Goal: Task Accomplishment & Management: Use online tool/utility

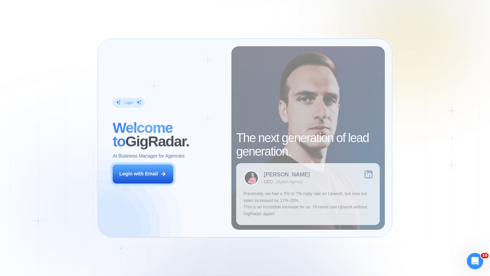
click at [148, 184] on div "Login ‍ Welcome to GigRadar. AI Business Manager for Agencies Login with Email" at bounding box center [168, 138] width 126 height 184
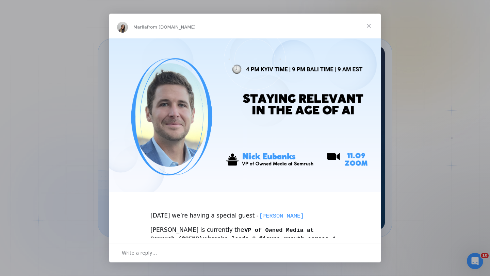
click at [368, 22] on span "Close" at bounding box center [368, 26] width 24 height 24
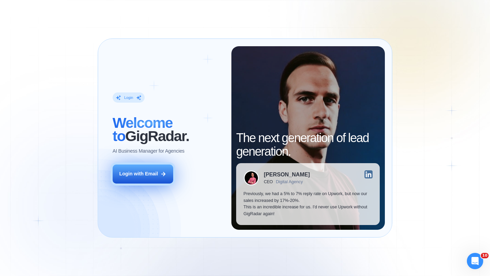
click at [132, 173] on div "Login with Email" at bounding box center [138, 174] width 39 height 7
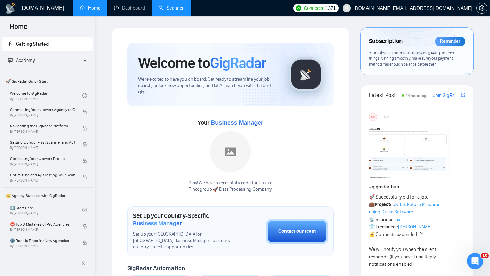
click at [159, 11] on link "Scanner" at bounding box center [170, 8] width 25 height 6
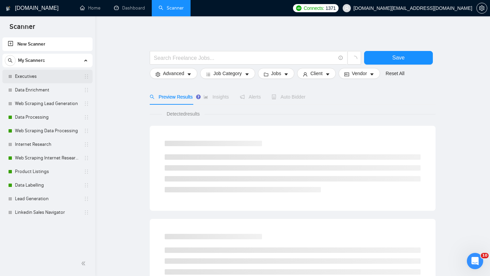
click at [53, 74] on link "Executives" at bounding box center [47, 77] width 65 height 14
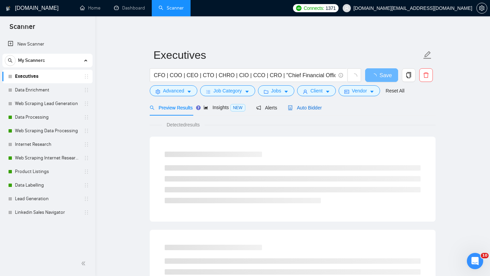
click at [306, 107] on span "Auto Bidder" at bounding box center [305, 107] width 34 height 5
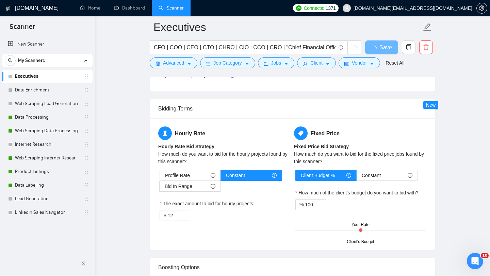
scroll to position [1105, 0]
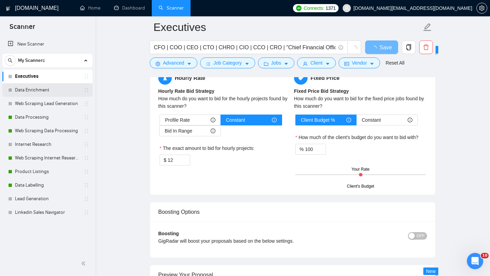
click at [53, 95] on link "Data Enrichment" at bounding box center [47, 90] width 65 height 14
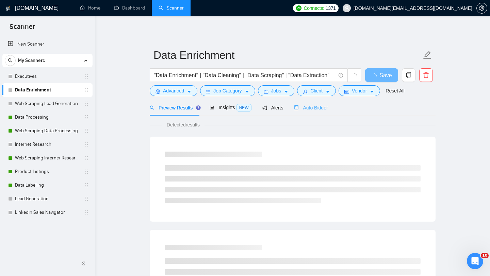
click at [316, 113] on div "Auto Bidder" at bounding box center [311, 108] width 34 height 16
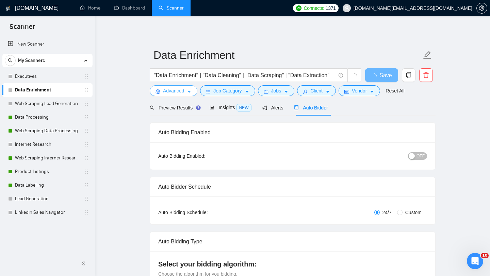
click at [169, 94] on span "Advanced" at bounding box center [173, 90] width 21 height 7
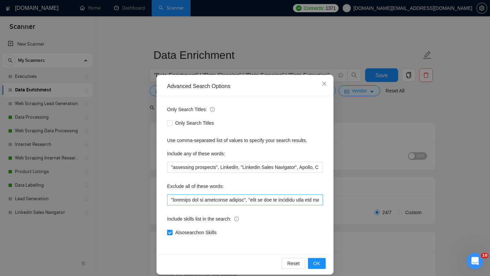
scroll to position [7, 0]
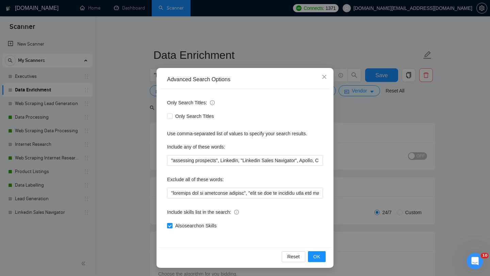
click at [114, 175] on div "Advanced Search Options Only Search Titles: Only Search Titles Use comma-separa…" at bounding box center [245, 138] width 490 height 276
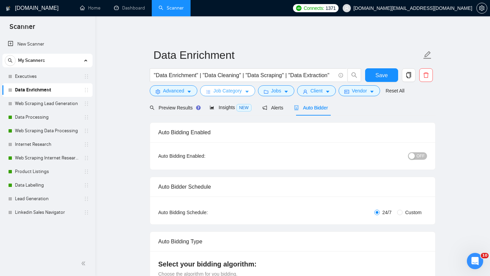
click at [226, 96] on button "Job Category" at bounding box center [227, 90] width 55 height 11
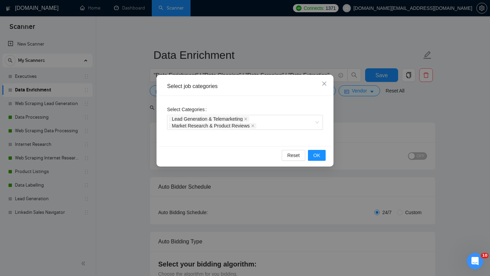
click at [171, 174] on div "Select job categories Select Categories Lead Generation & Telemarketing Market …" at bounding box center [245, 138] width 490 height 276
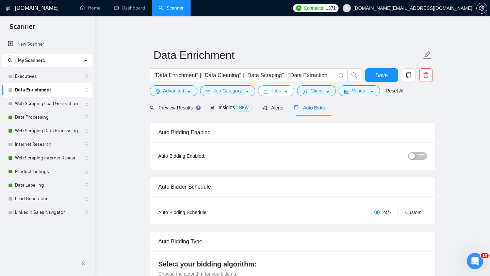
click at [279, 89] on span "Jobs" at bounding box center [276, 90] width 10 height 7
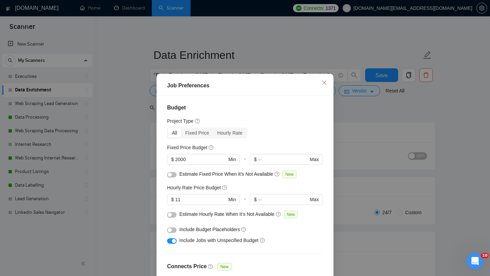
click at [118, 184] on div "Job Preferences Budget Project Type All Fixed Price Hourly Rate Fixed Price Bud…" at bounding box center [245, 138] width 490 height 276
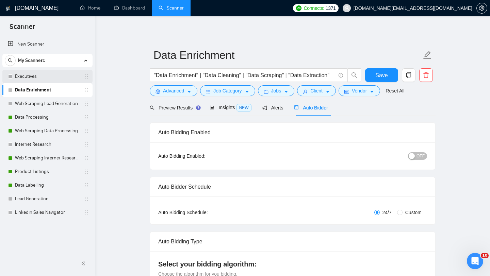
click at [50, 73] on link "Executives" at bounding box center [47, 77] width 65 height 14
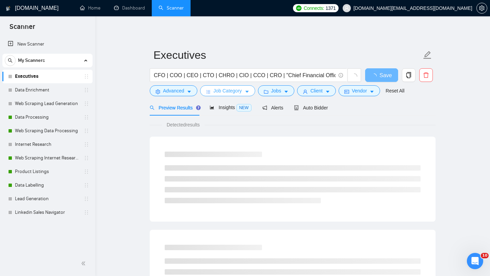
click at [209, 88] on button "Job Category" at bounding box center [227, 90] width 55 height 11
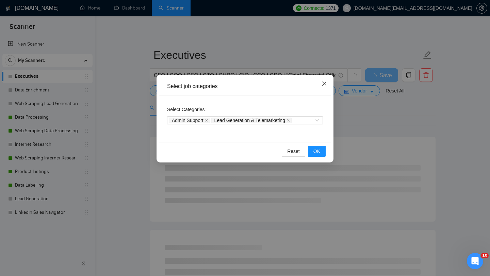
click at [325, 90] on span "Close" at bounding box center [324, 84] width 18 height 18
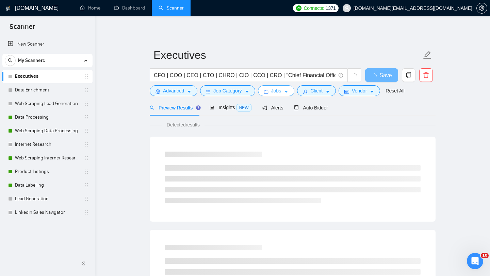
click at [266, 91] on icon "folder" at bounding box center [266, 91] width 4 height 3
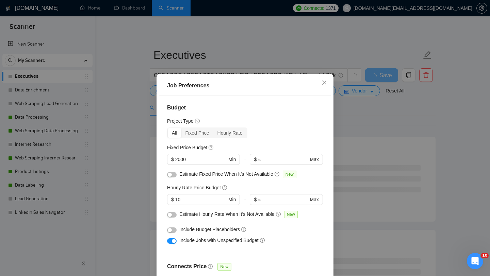
click at [148, 160] on div "Job Preferences Budget Project Type All Fixed Price Hourly Rate Fixed Price Bud…" at bounding box center [245, 138] width 490 height 276
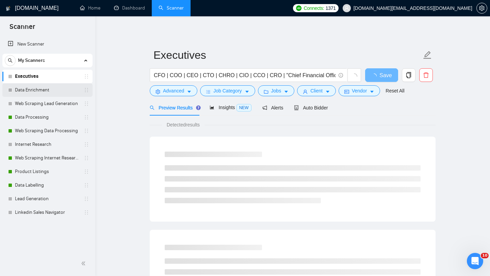
click at [66, 93] on link "Data Enrichment" at bounding box center [47, 90] width 65 height 14
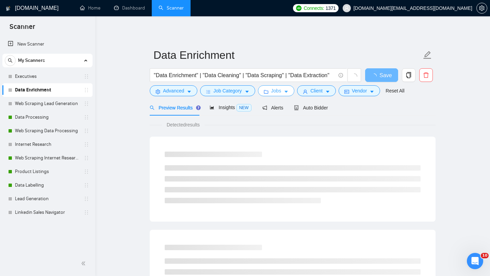
click at [278, 95] on button "Jobs" at bounding box center [276, 90] width 37 height 11
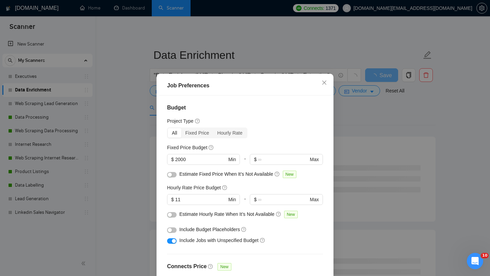
click at [143, 85] on div "Job Preferences Budget Project Type All Fixed Price Hourly Rate Fixed Price Bud…" at bounding box center [245, 138] width 490 height 276
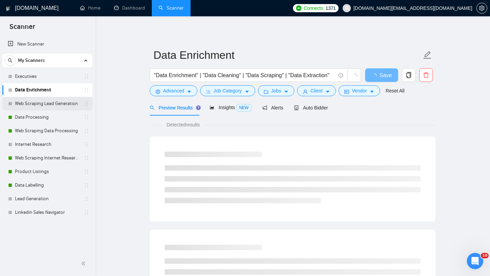
click at [57, 102] on link "Web Scraping Lead Generation" at bounding box center [47, 104] width 65 height 14
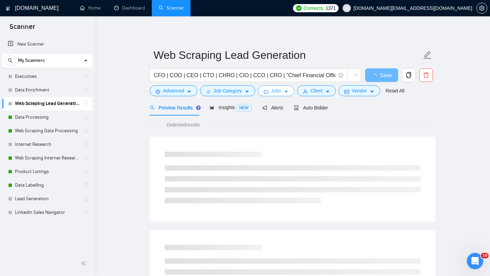
click at [266, 91] on icon "folder" at bounding box center [266, 91] width 5 height 5
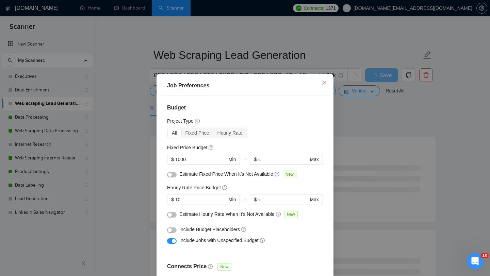
click at [154, 192] on div "Job Preferences Budget Project Type All Fixed Price Hourly Rate Fixed Price Bud…" at bounding box center [245, 138] width 490 height 276
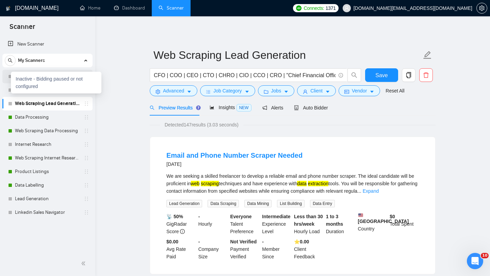
click at [10, 77] on div at bounding box center [10, 76] width 4 height 4
click at [62, 80] on link "Executives" at bounding box center [47, 77] width 65 height 14
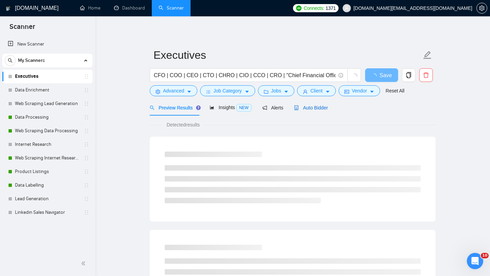
click at [323, 109] on span "Auto Bidder" at bounding box center [311, 107] width 34 height 5
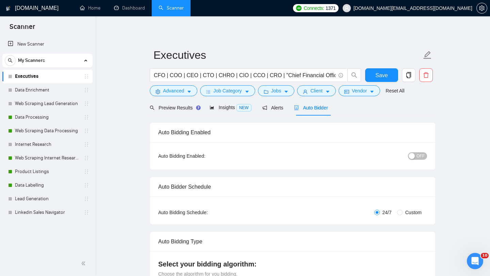
click at [152, 130] on div "Auto Bidding Enabled" at bounding box center [292, 133] width 285 height 20
copy div "Auto Bidding Enabled"
click at [46, 115] on link "Data Processing" at bounding box center [47, 118] width 65 height 14
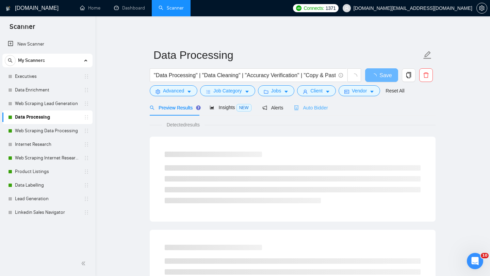
click at [306, 111] on div "Auto Bidder" at bounding box center [311, 108] width 34 height 16
